Goal: Complete application form: Complete application form

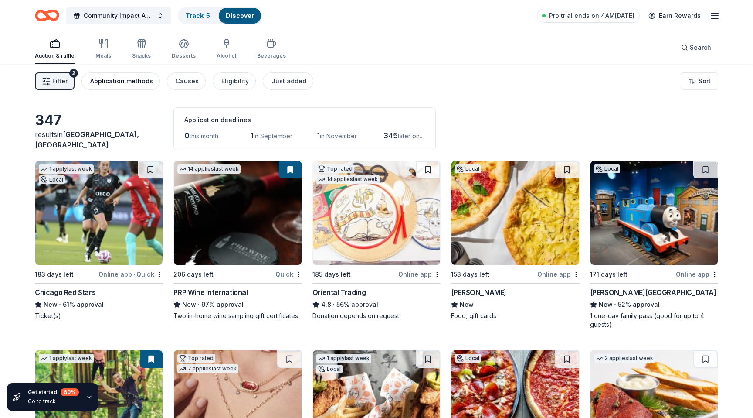
click at [123, 80] on div "Application methods" at bounding box center [121, 81] width 63 height 10
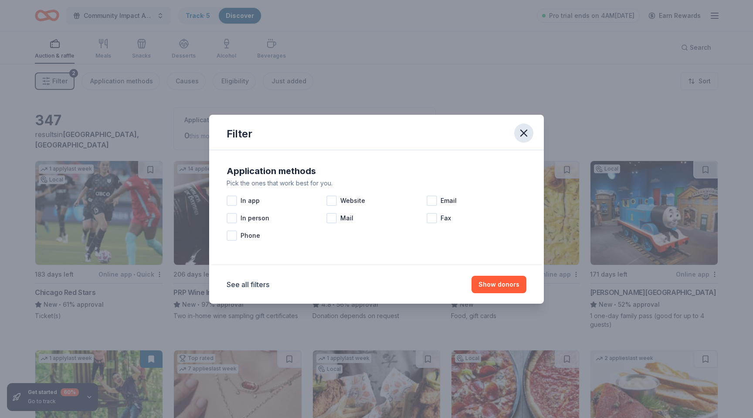
click at [518, 130] on icon "button" at bounding box center [524, 133] width 12 height 12
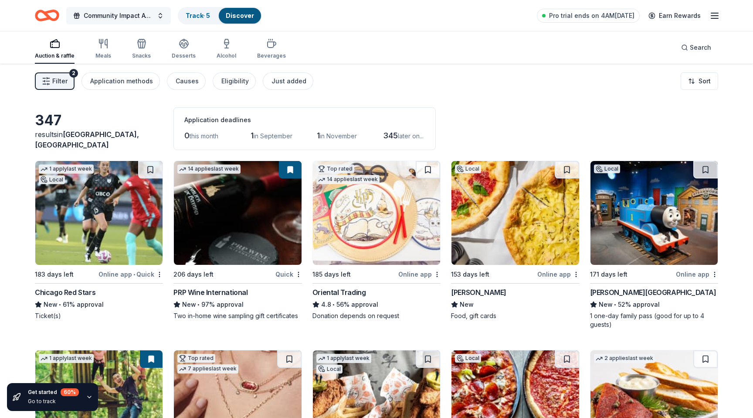
click at [122, 21] on button "Community Impact Awards" at bounding box center [118, 15] width 105 height 17
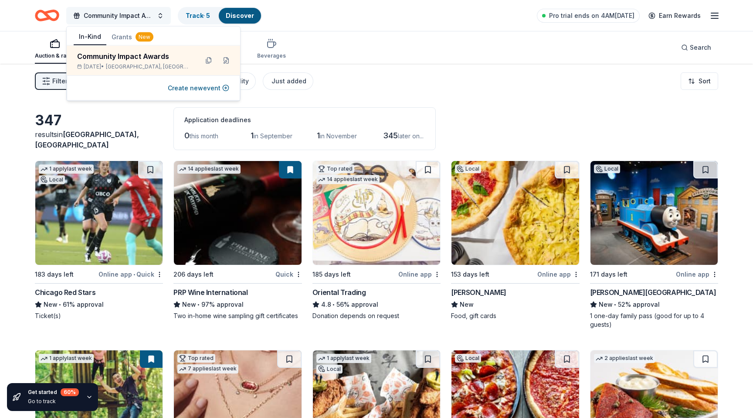
click at [122, 21] on button "Community Impact Awards" at bounding box center [118, 15] width 105 height 17
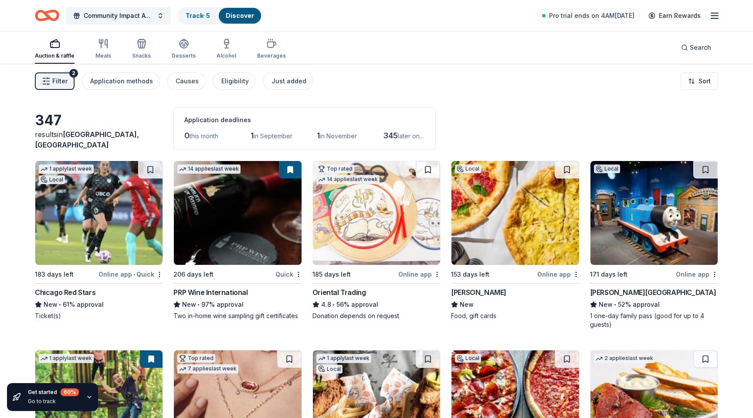
click at [708, 15] on div "Pro trial ends on 4AM, 9/3 Earn Rewards" at bounding box center [628, 15] width 183 height 20
click at [716, 13] on icon "button" at bounding box center [715, 15] width 10 height 10
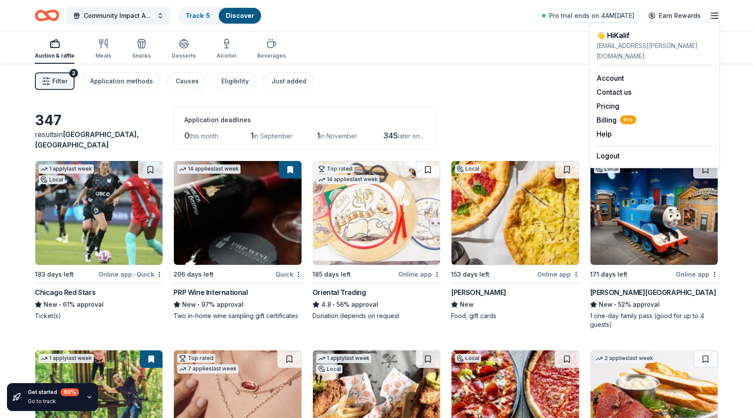
click at [716, 13] on icon "button" at bounding box center [715, 15] width 10 height 10
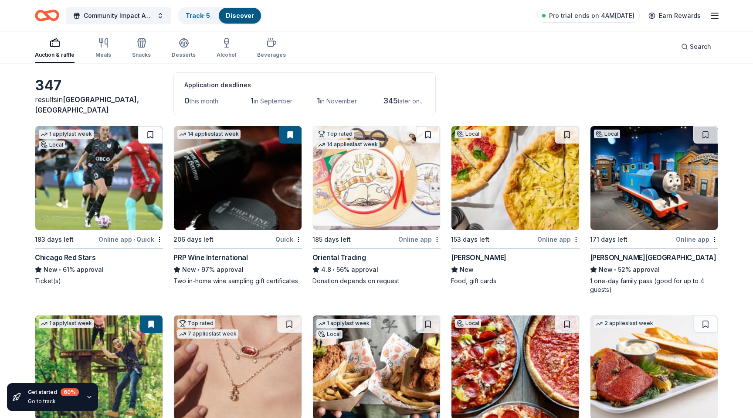
scroll to position [53, 0]
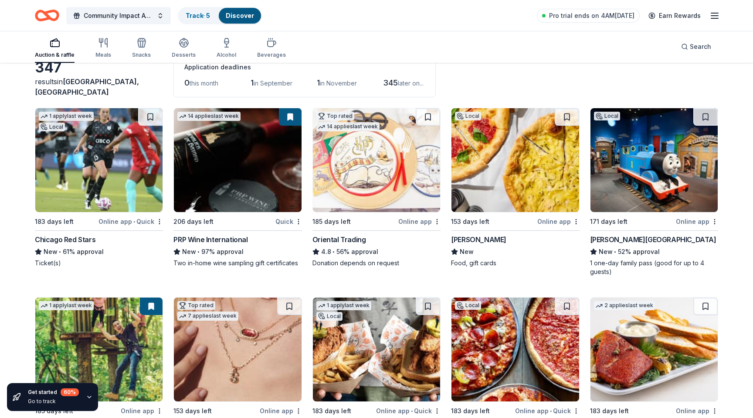
click at [240, 78] on div "0 this month 1 in September 1 in November 345 later on..." at bounding box center [304, 83] width 241 height 14
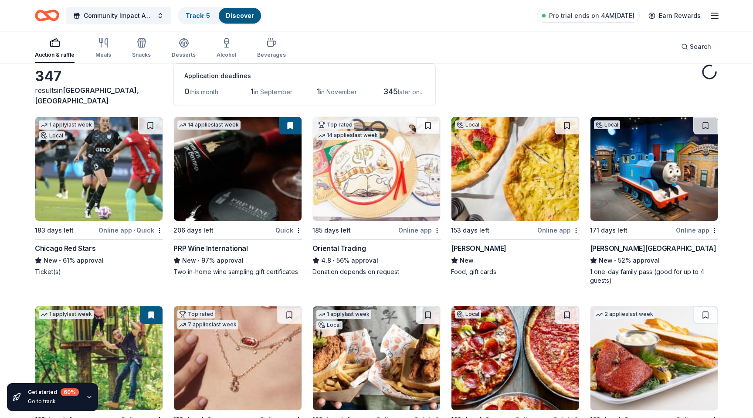
scroll to position [0, 0]
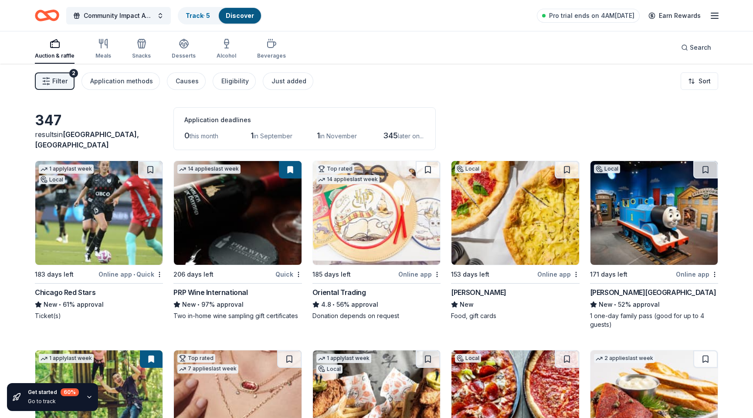
click at [53, 18] on icon "Home" at bounding box center [51, 15] width 14 height 9
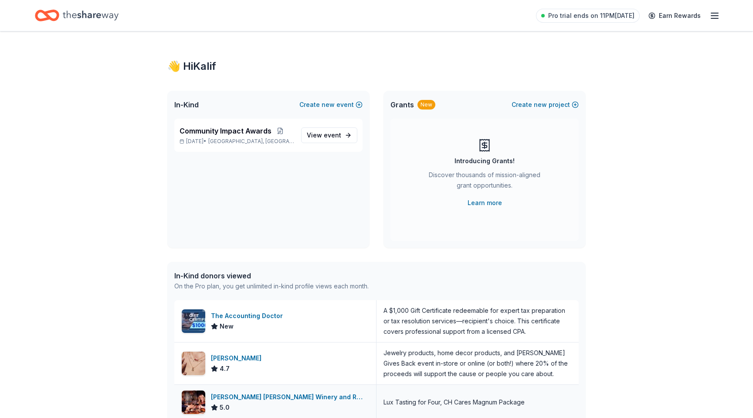
scroll to position [1, 0]
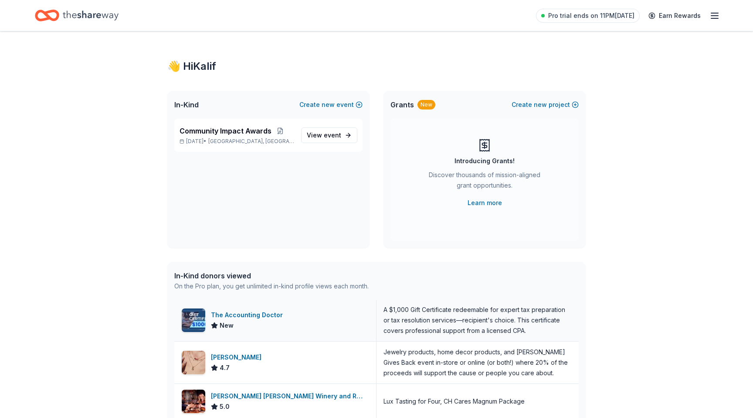
click at [253, 332] on div "The Accounting Doctor New" at bounding box center [275, 320] width 202 height 42
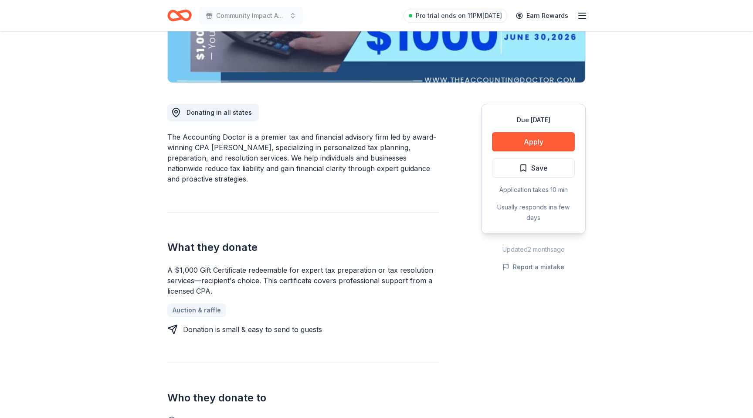
scroll to position [66, 0]
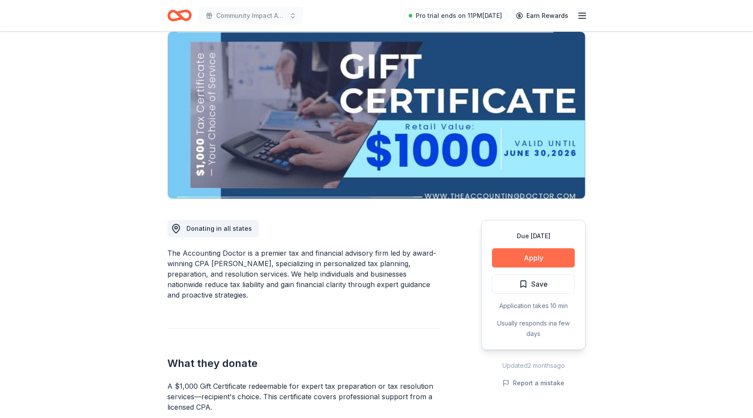
click at [531, 249] on button "Apply" at bounding box center [533, 257] width 83 height 19
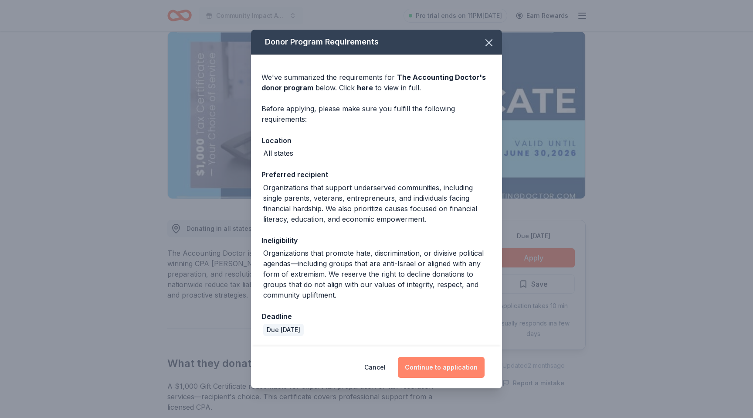
click at [441, 363] on button "Continue to application" at bounding box center [441, 366] width 87 height 21
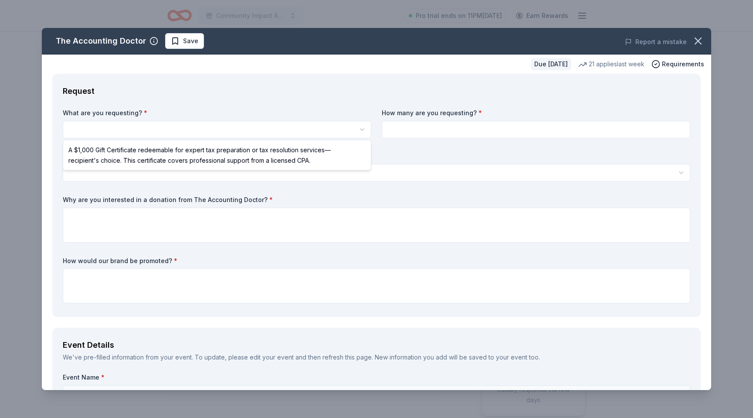
scroll to position [0, 0]
click at [231, 126] on html "Community Impact Awards Pro trial ends on 11PM[DATE] Earn Rewards Due [DATE] Sh…" at bounding box center [376, 209] width 753 height 418
select select "A $1,000 Gift Certificate redeemable for expert tax preparation or tax resoluti…"
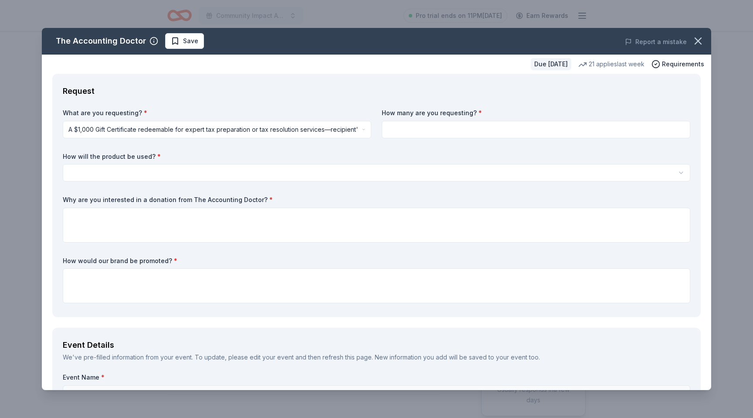
click at [437, 132] on input at bounding box center [536, 129] width 309 height 17
type input "1"
click at [366, 161] on div "How will the product be used? * Silent auction Live auction Raffle / Door prize…" at bounding box center [377, 167] width 628 height 30
click at [367, 168] on html "Community Impact Awards Pro trial ends on 11PM[DATE] Earn Rewards Due [DATE] Sh…" at bounding box center [376, 209] width 753 height 418
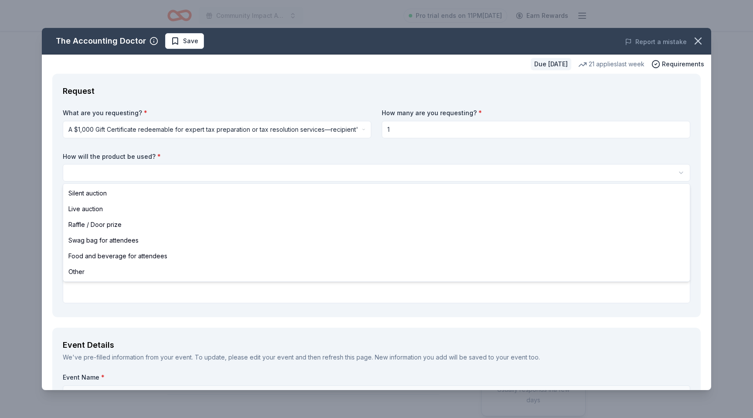
select select "silentAuction"
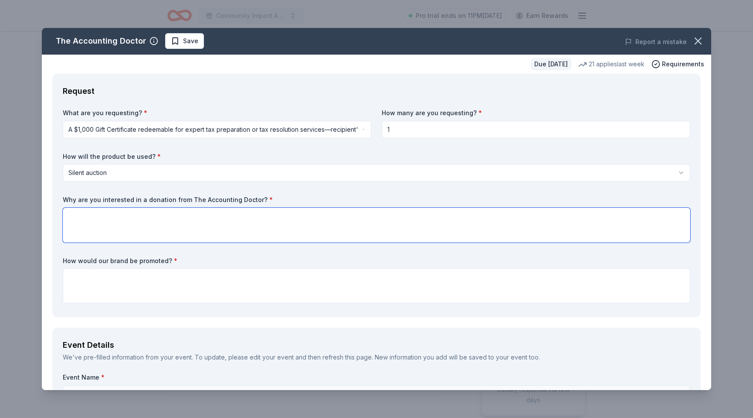
click at [368, 216] on textarea at bounding box center [377, 224] width 628 height 35
paste textarea "Silent Auction Partnership with The Accounting Doctor We would be honored if Th…"
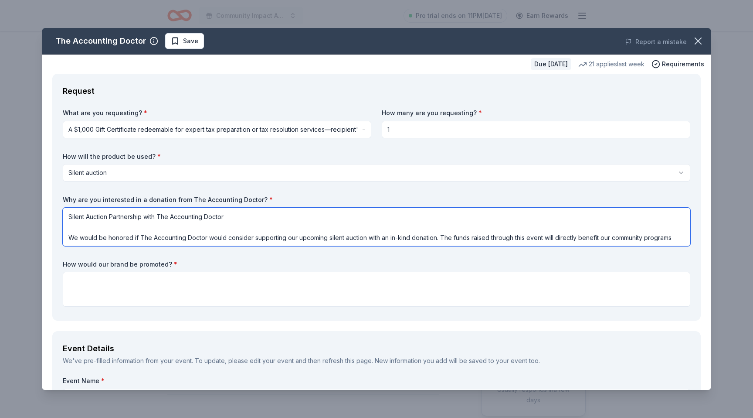
drag, startPoint x: 233, startPoint y: 217, endPoint x: 16, endPoint y: 207, distance: 217.7
click at [17, 207] on div "The Accounting Doctor Save Report a mistake Due [DATE] 21 applies last week Req…" at bounding box center [376, 209] width 753 height 418
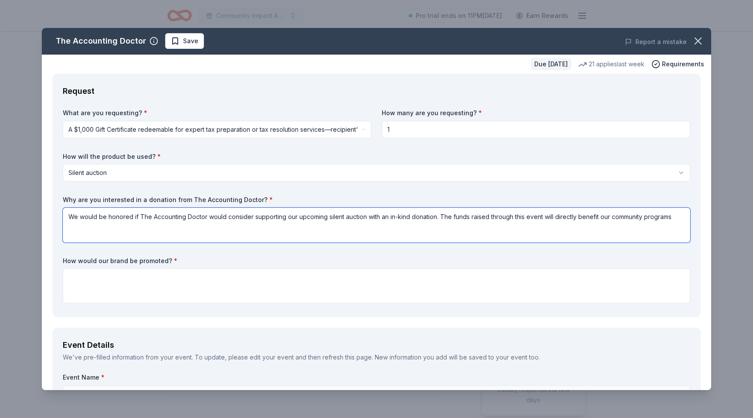
click at [681, 218] on textarea "We would be honored if The Accounting Doctor would consider supporting our upco…" at bounding box center [377, 224] width 628 height 35
click at [78, 231] on textarea "We would be honored if The Accounting Doctor would consider supporting our upco…" at bounding box center [377, 224] width 628 height 35
click at [191, 234] on textarea "We would be honored if The Accounting Doctor would consider supporting our upco…" at bounding box center [377, 224] width 628 height 35
paste textarea "A donation from The Accounting Doctor would highlight your commitment to financ…"
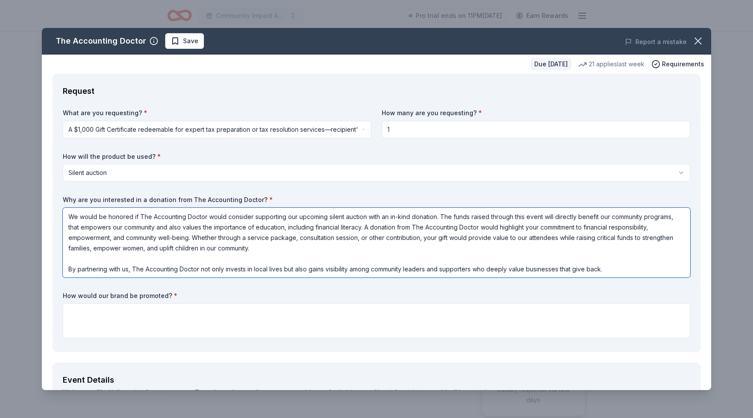
type textarea "We would be honored if The Accounting Doctor would consider supporting our upco…"
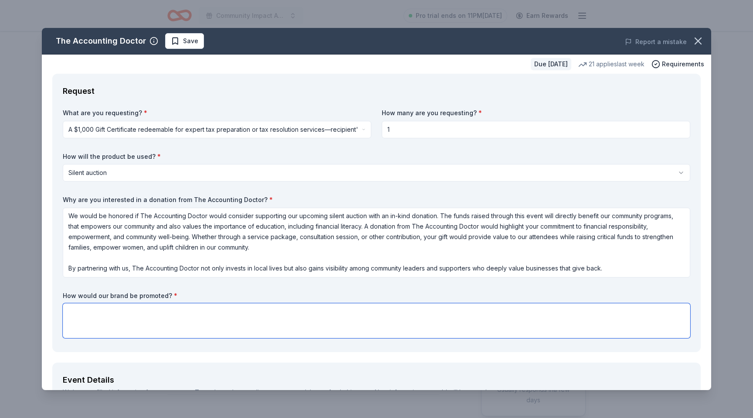
click at [404, 316] on textarea at bounding box center [377, 320] width 628 height 35
paste textarea "s a valued silent auction partner, The Accounting Doctor’s brand will be promin…"
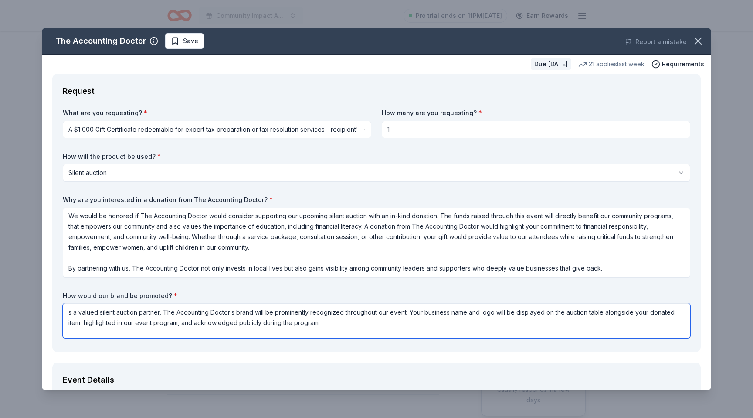
click at [68, 314] on textarea "s a valued silent auction partner, The Accounting Doctor’s brand will be promin…" at bounding box center [377, 320] width 628 height 35
type textarea "As a valued silent auction partner, The Accounting Doctor’s brand will be promi…"
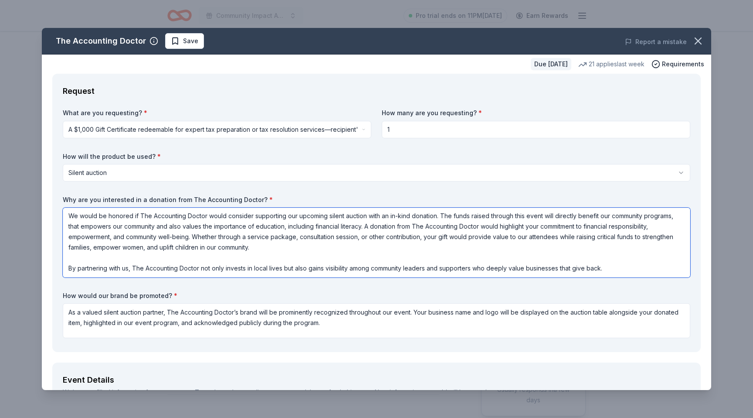
click at [614, 271] on textarea "We would be honored if The Accounting Doctor would consider supporting our upco…" at bounding box center [377, 242] width 628 height 70
drag, startPoint x: 614, startPoint y: 270, endPoint x: 38, endPoint y: 256, distance: 575.4
click at [38, 256] on div "The Accounting Doctor Save Report a mistake Due [DATE] 21 applies last week Req…" at bounding box center [376, 209] width 753 height 418
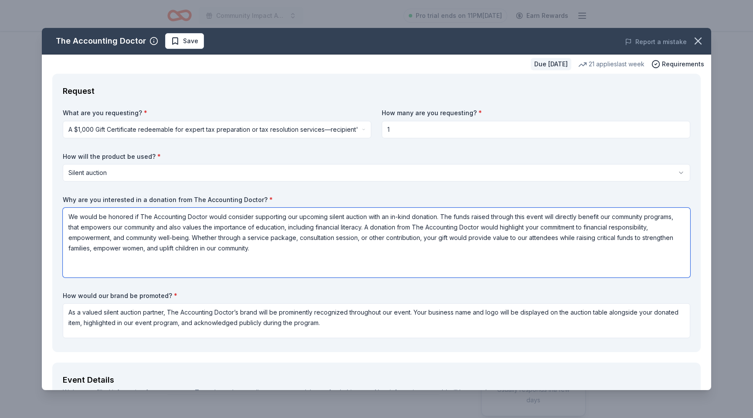
scroll to position [0, 0]
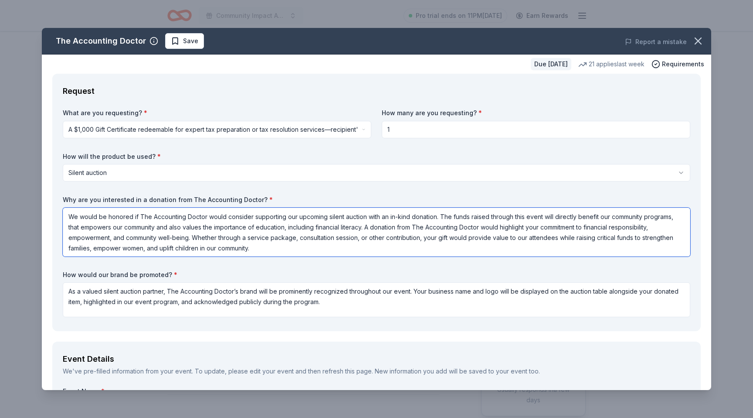
type textarea "We would be honored if The Accounting Doctor would consider supporting our upco…"
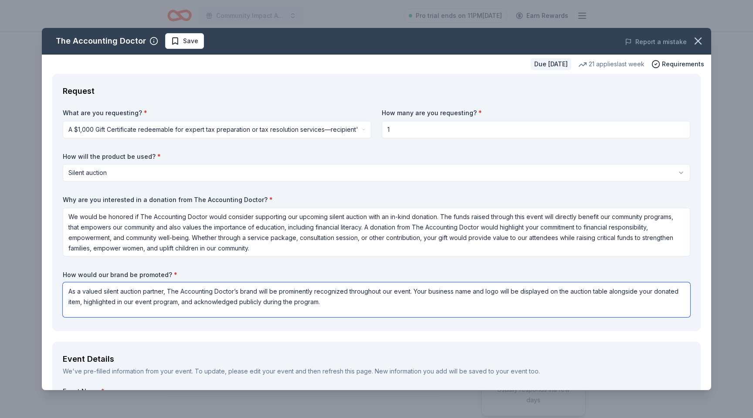
click at [380, 307] on textarea "As a valued silent auction partner, The Accounting Doctor’s brand will be promi…" at bounding box center [377, 299] width 628 height 35
paste textarea "This visibility not only demonstrates your commitment to community impact but a…"
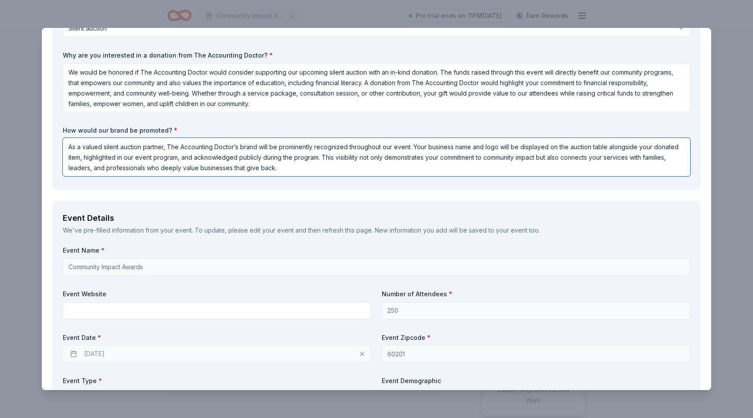
scroll to position [148, 0]
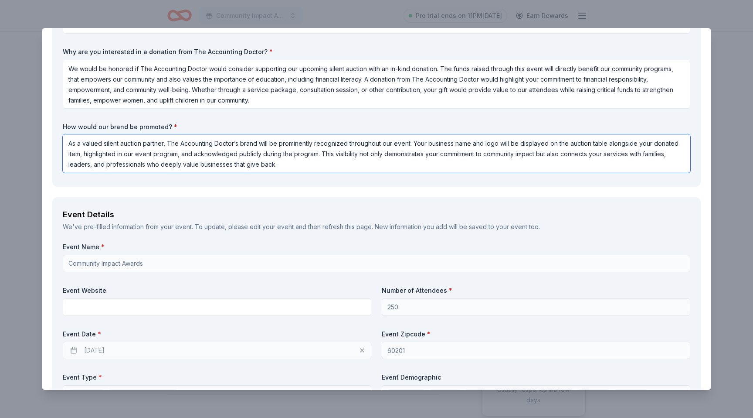
type textarea "As a valued silent auction partner, The Accounting Doctor’s brand will be promi…"
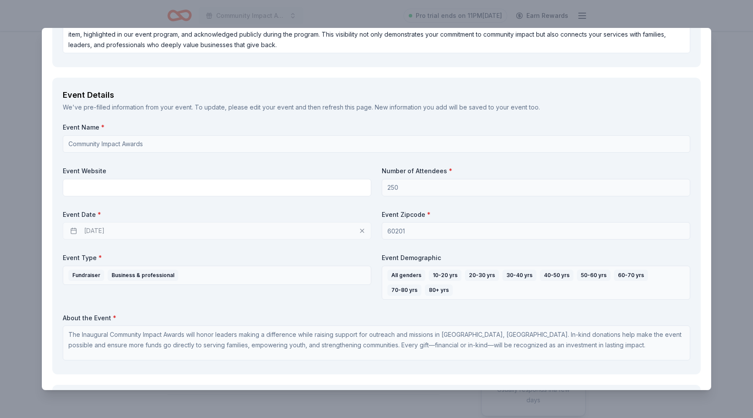
scroll to position [268, 0]
click at [70, 230] on div "[DATE]" at bounding box center [217, 229] width 309 height 17
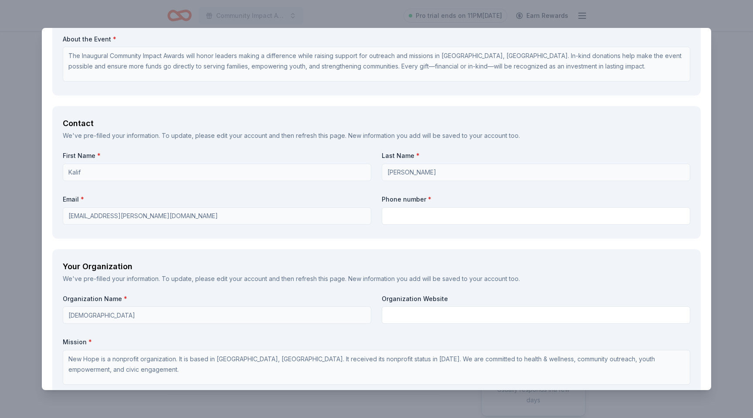
scroll to position [547, 0]
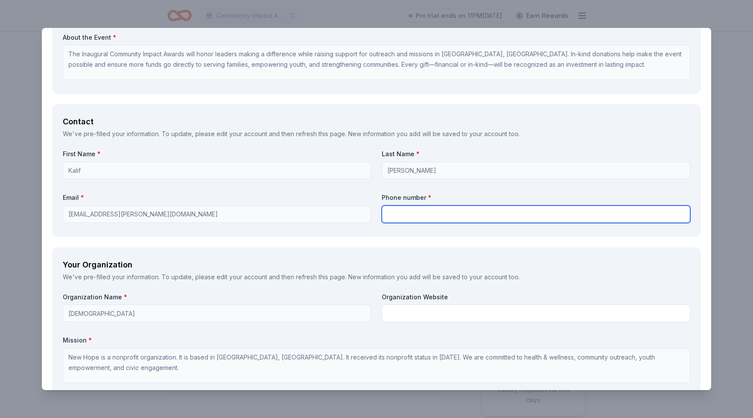
click at [438, 217] on input "text" at bounding box center [536, 213] width 309 height 17
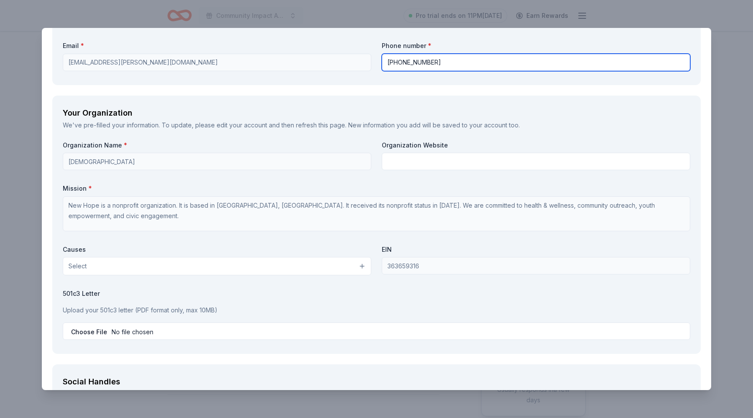
scroll to position [700, 0]
type input "[PHONE_NUMBER]"
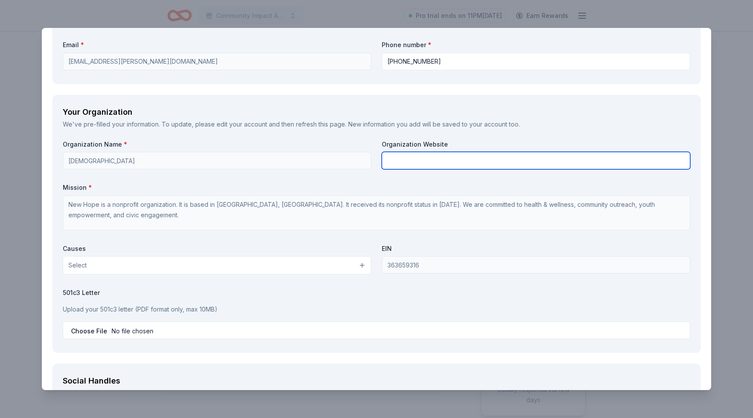
click at [507, 159] on input "text" at bounding box center [536, 160] width 309 height 17
type input "[DOMAIN_NAME]"
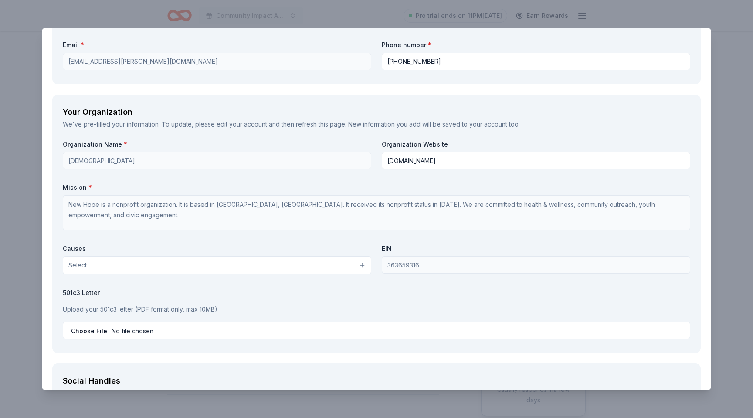
click at [287, 275] on div "Organization Name * New Hope [DEMOGRAPHIC_DATA] Organization Website [DOMAIN_NA…" at bounding box center [377, 241] width 628 height 202
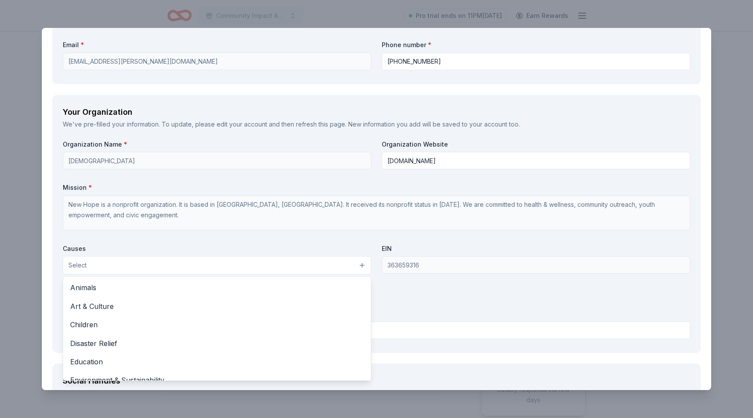
click at [293, 267] on button "Select" at bounding box center [217, 265] width 309 height 18
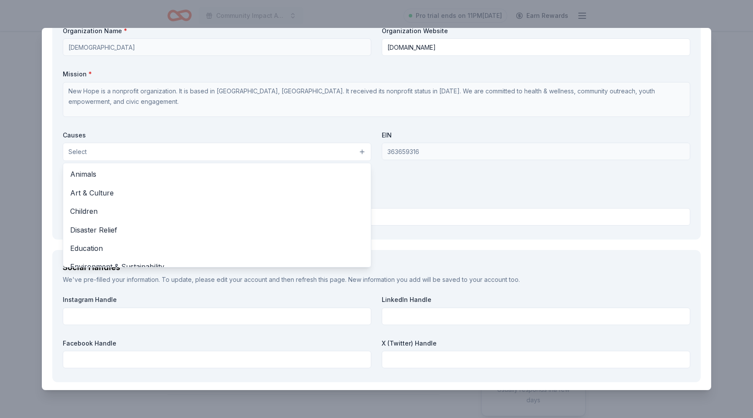
scroll to position [829, 0]
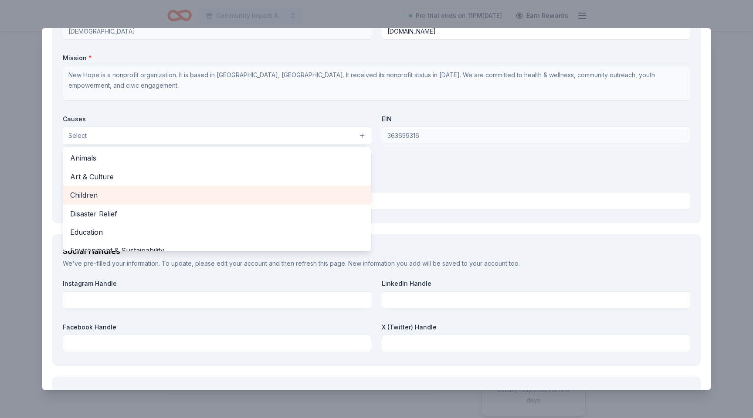
click at [112, 200] on div "Children" at bounding box center [217, 195] width 308 height 18
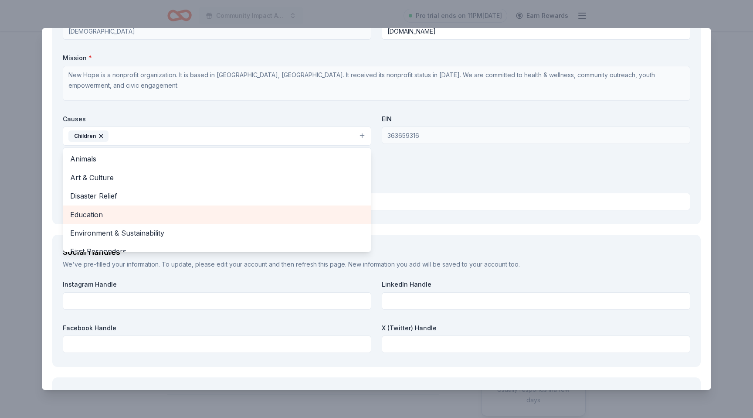
click at [150, 223] on div "Education" at bounding box center [217, 214] width 308 height 18
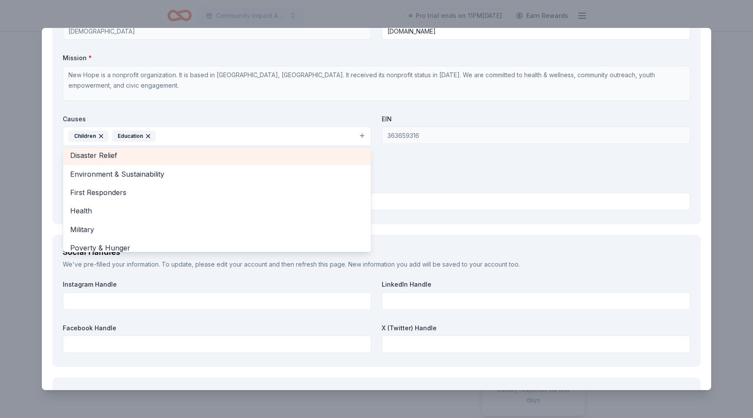
scroll to position [41, 0]
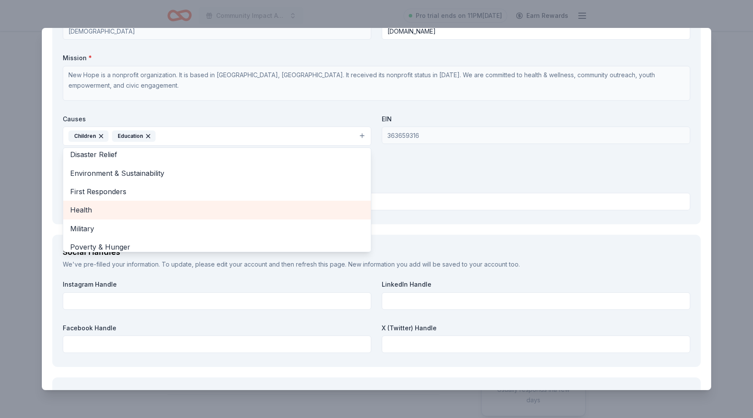
click at [191, 212] on span "Health" at bounding box center [217, 209] width 294 height 11
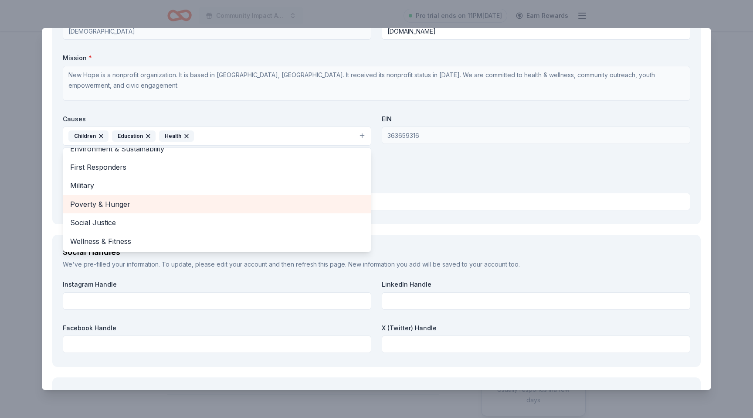
click at [219, 204] on span "Poverty & Hunger" at bounding box center [217, 203] width 294 height 11
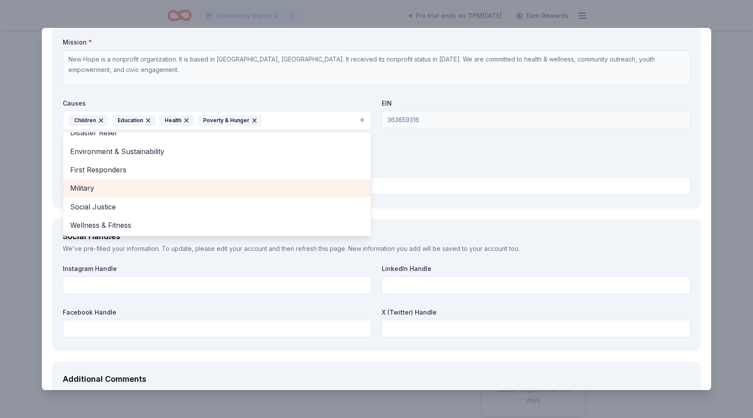
scroll to position [867, 0]
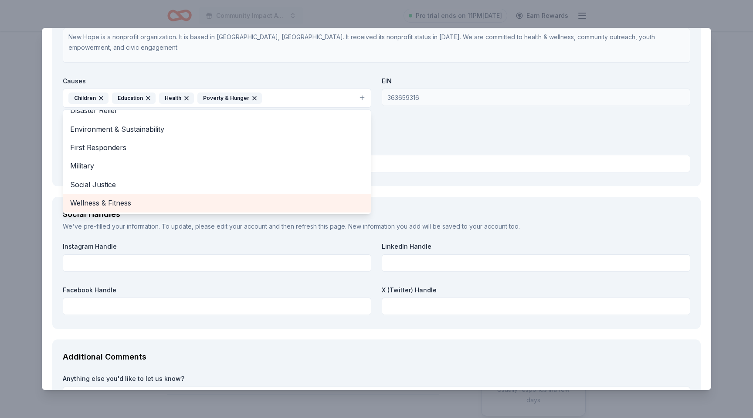
click at [230, 199] on span "Wellness & Fitness" at bounding box center [217, 202] width 294 height 11
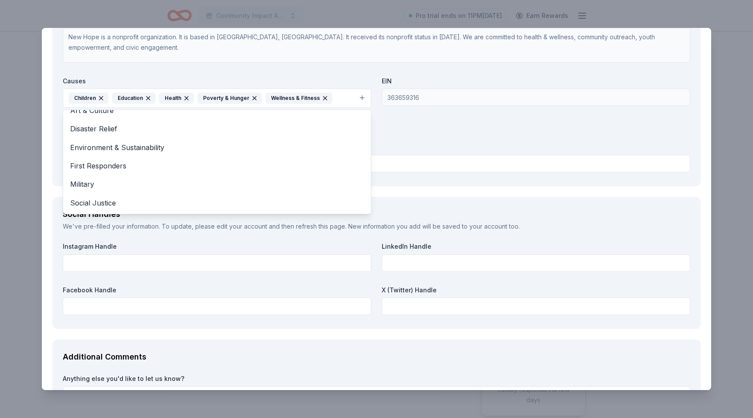
click at [323, 98] on icon "button" at bounding box center [324, 97] width 3 height 3
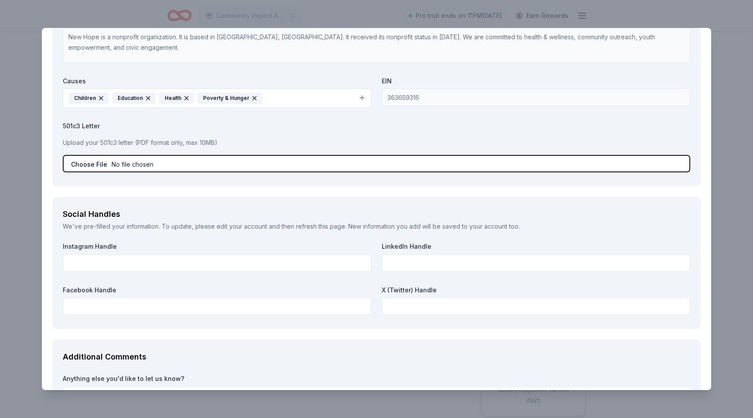
click at [87, 162] on input "file" at bounding box center [377, 163] width 628 height 17
click at [99, 163] on input "file" at bounding box center [377, 163] width 628 height 17
type input "C:\fakepath\NH 501c3 Letter.pdf"
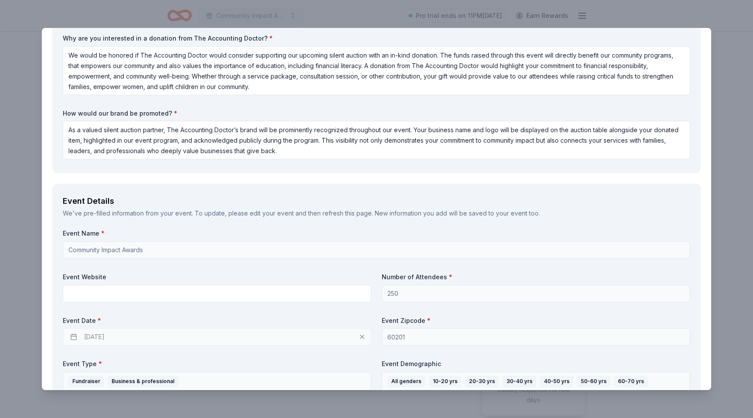
scroll to position [957, 0]
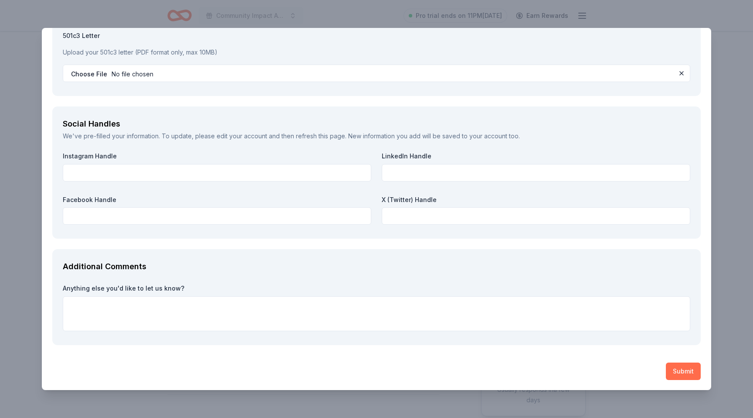
click at [688, 377] on button "Submit" at bounding box center [683, 370] width 35 height 17
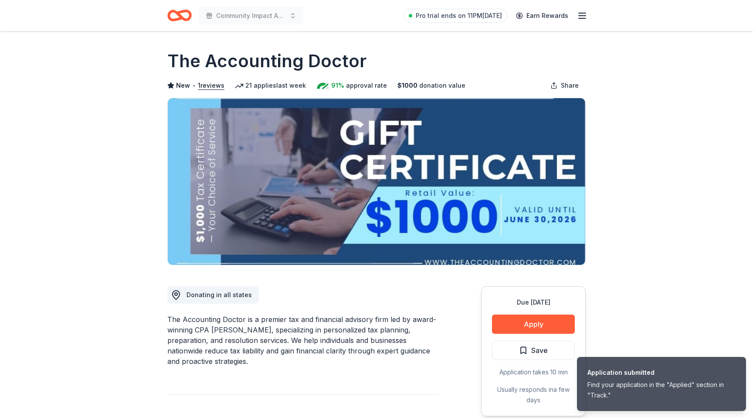
click at [181, 15] on icon "Home" at bounding box center [184, 15] width 14 height 9
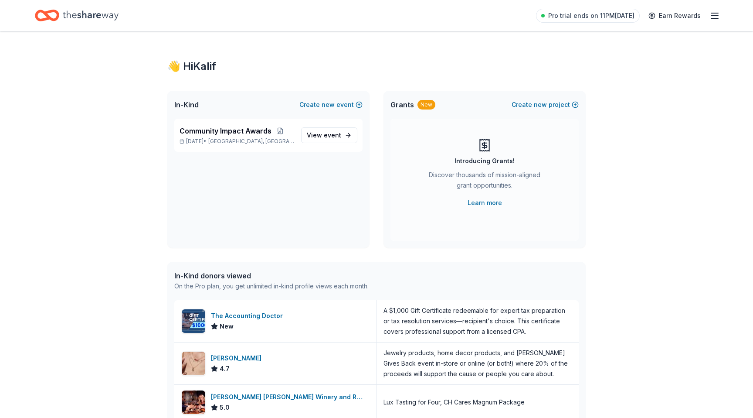
scroll to position [9, 0]
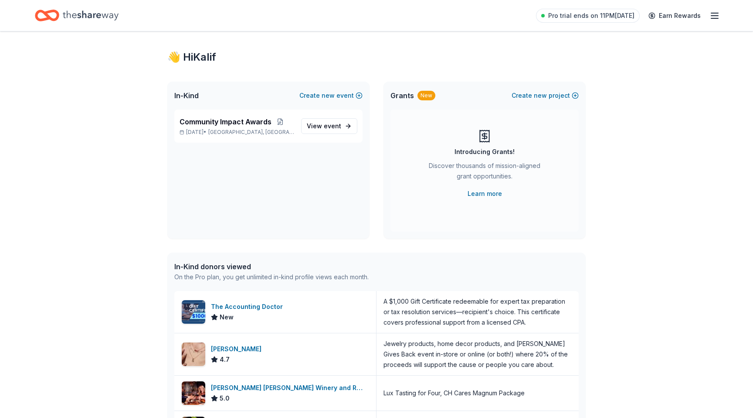
click at [712, 13] on line "button" at bounding box center [714, 13] width 7 height 0
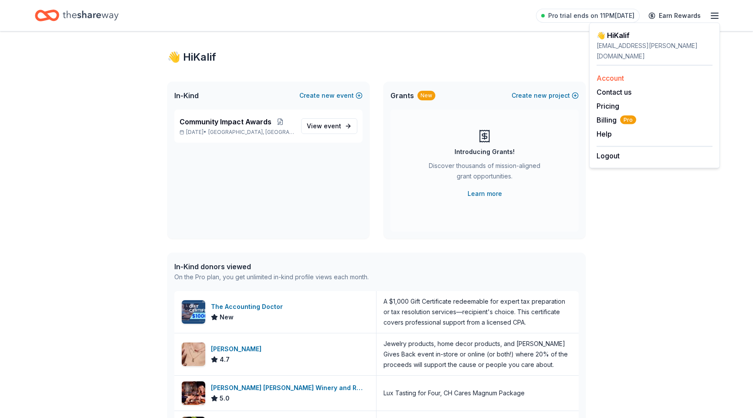
click at [620, 74] on link "Account" at bounding box center [610, 78] width 27 height 9
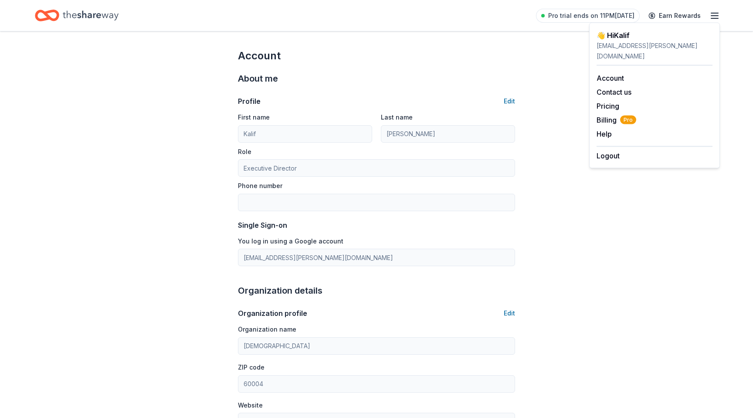
click at [81, 17] on icon "Home" at bounding box center [91, 16] width 56 height 18
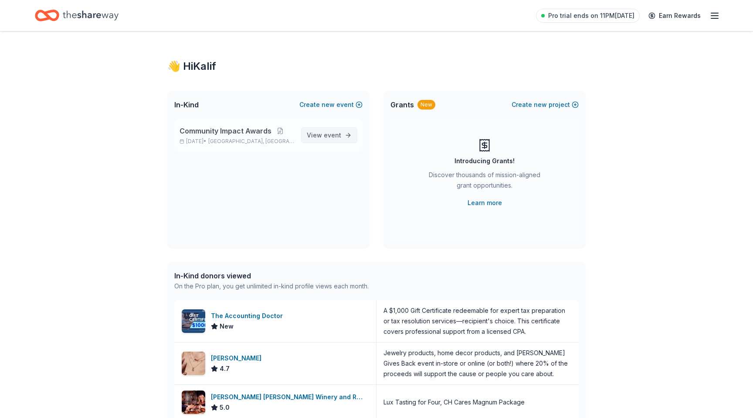
click at [327, 133] on span "event" at bounding box center [332, 134] width 17 height 7
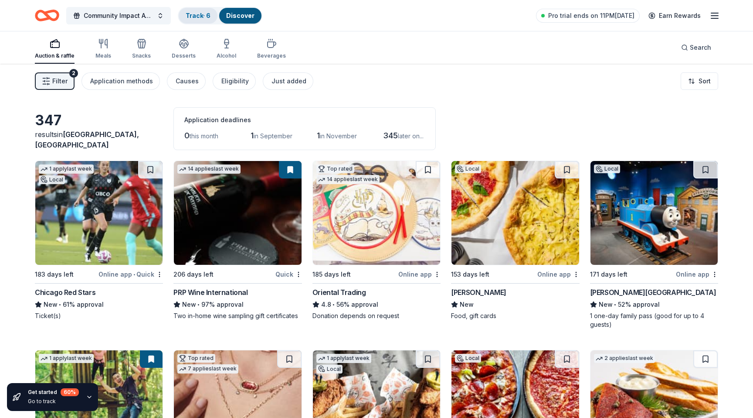
click at [202, 13] on link "Track · 6" at bounding box center [198, 15] width 25 height 7
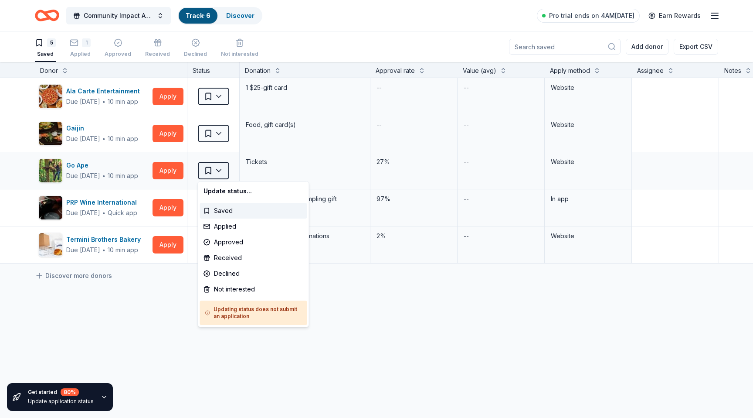
click at [221, 171] on html "Community Impact Awards Track · 6 Discover Pro trial ends on 4AM, 9/3 Earn Rewa…" at bounding box center [376, 209] width 753 height 418
click at [233, 285] on div "Not interested" at bounding box center [253, 289] width 107 height 16
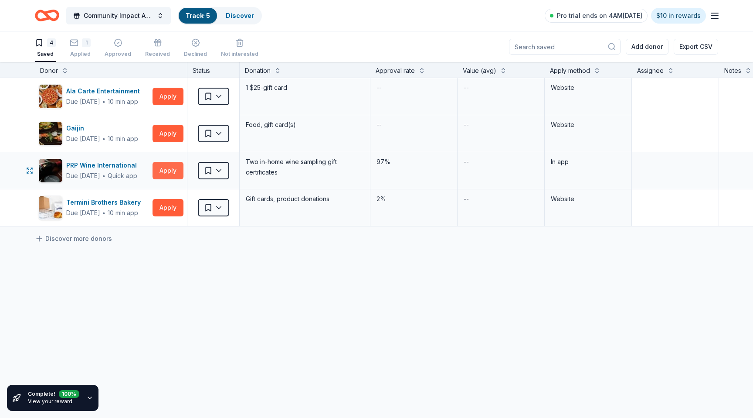
click at [172, 166] on button "Apply" at bounding box center [168, 170] width 31 height 17
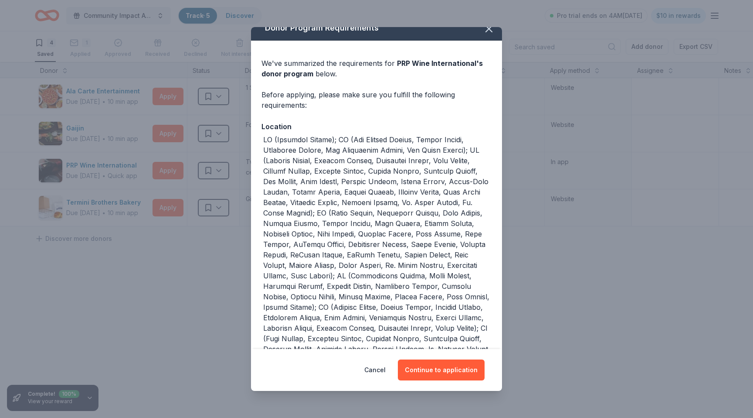
scroll to position [12, 0]
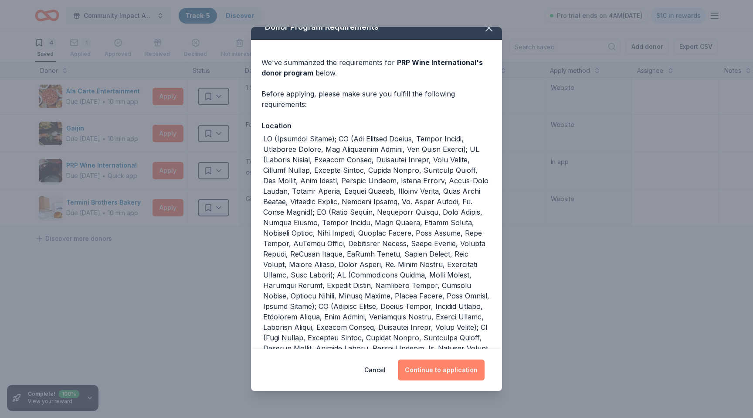
click at [461, 368] on button "Continue to application" at bounding box center [441, 369] width 87 height 21
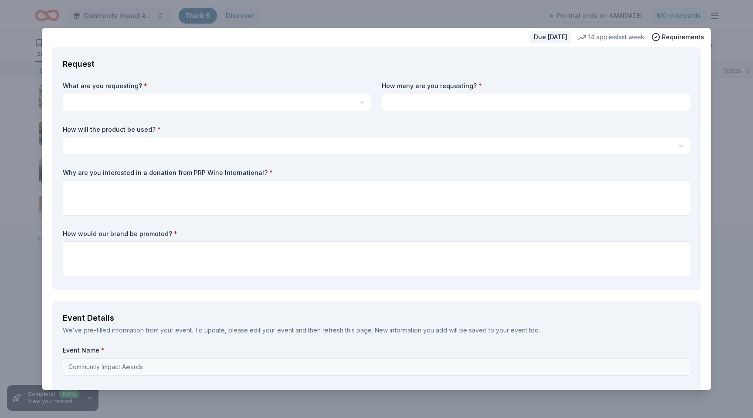
scroll to position [0, 0]
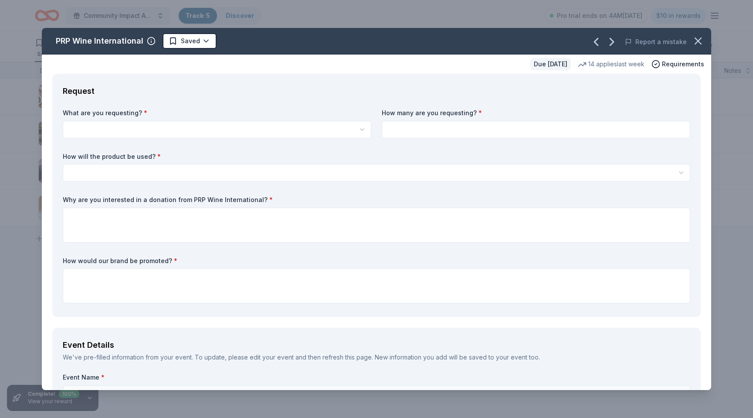
click at [258, 125] on html "Community Impact Awards Track · 5 Discover Pro trial ends on 4AM, 9/3 $10 in re…" at bounding box center [376, 209] width 753 height 418
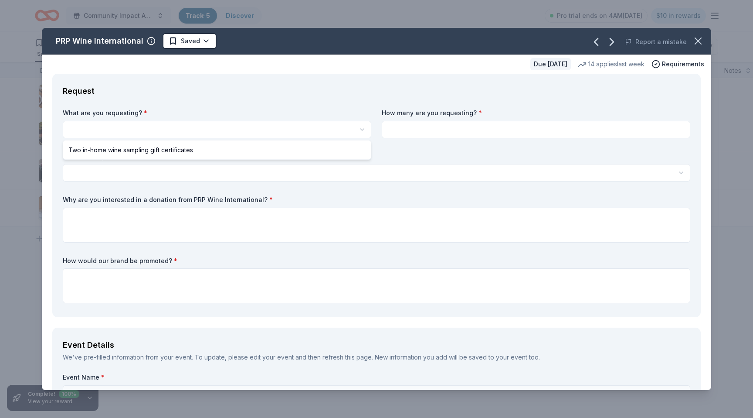
select select "Two in-home wine sampling gift certificates"
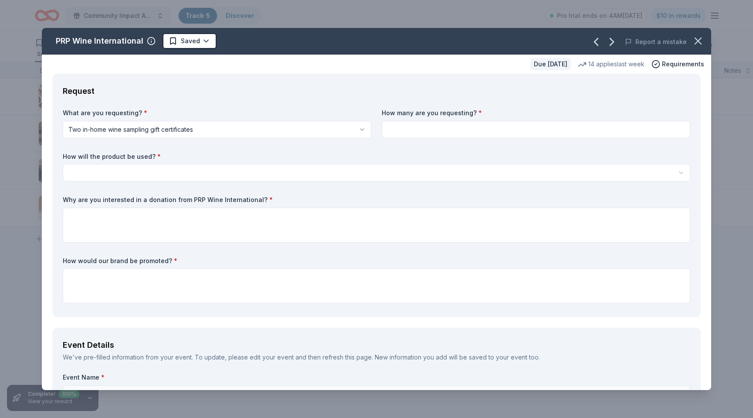
click at [484, 134] on input at bounding box center [536, 129] width 309 height 17
type input "2"
click at [396, 161] on div "How will the product be used? * Silent auction Live auction Raffle / Door prize…" at bounding box center [377, 167] width 628 height 30
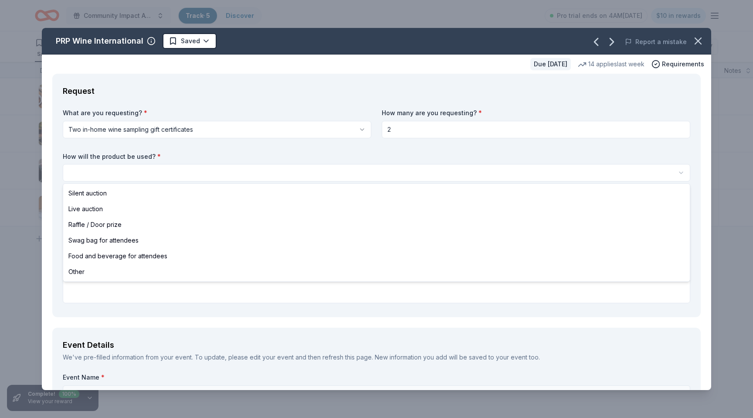
click at [396, 167] on html "Community Impact Awards Track · 5 Discover Pro trial ends on 4AM, 9/3 $10 in re…" at bounding box center [376, 209] width 753 height 418
select select "silentAuction"
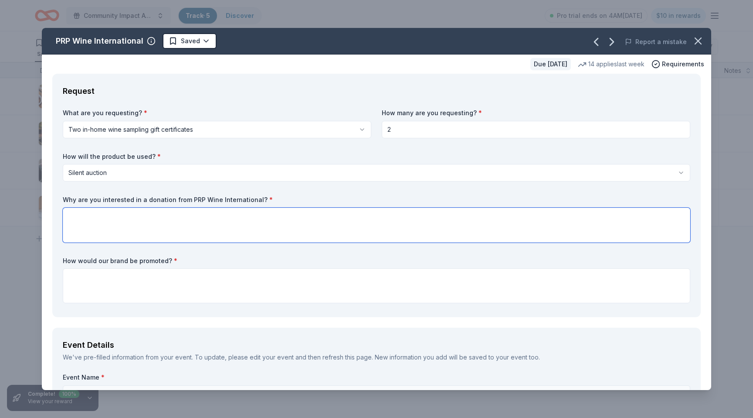
click at [377, 225] on textarea at bounding box center [377, 224] width 628 height 35
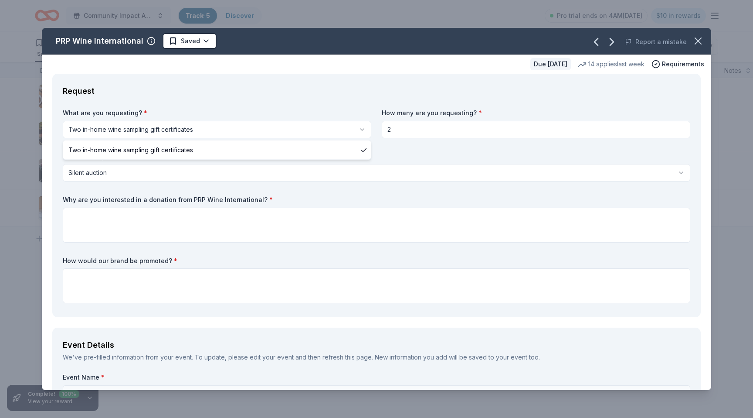
click at [81, 129] on html "Community Impact Awards Track · 5 Discover Pro trial ends on 4AM, 9/3 $10 in re…" at bounding box center [376, 209] width 753 height 418
